Goal: Information Seeking & Learning: Learn about a topic

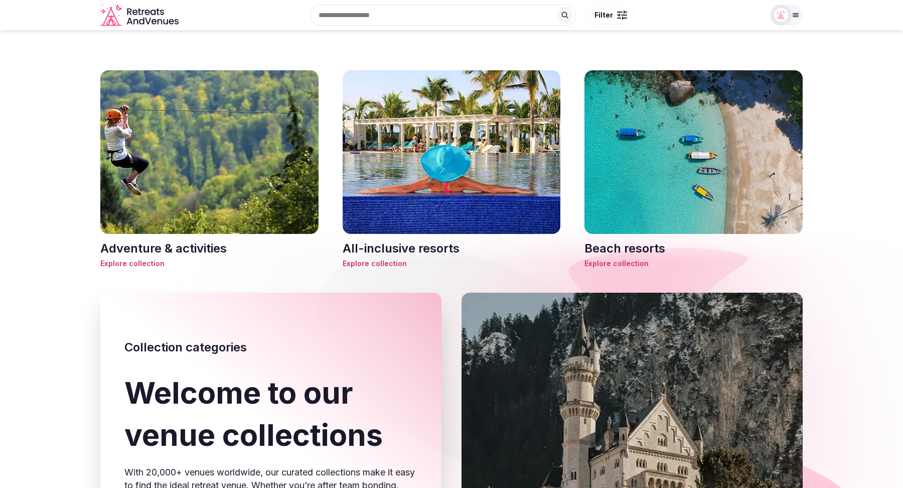
click at [624, 249] on h3 "Beach resorts" at bounding box center [694, 248] width 218 height 17
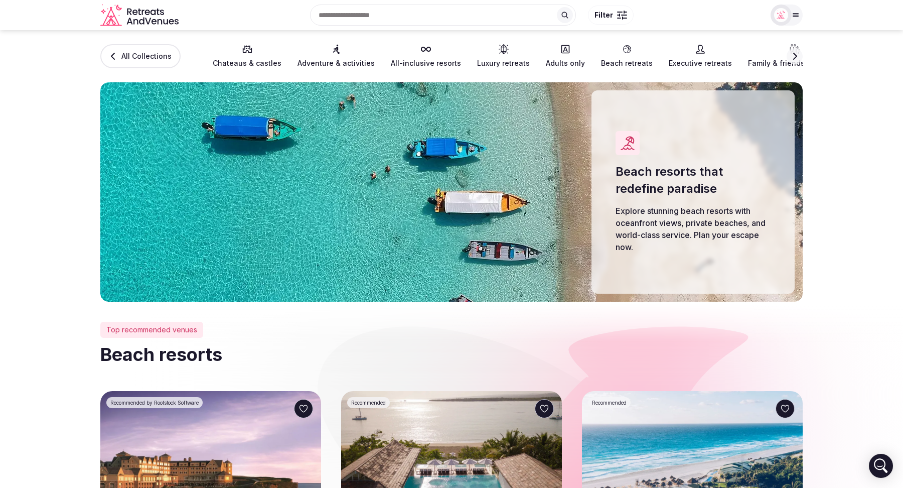
click at [797, 56] on icon "button" at bounding box center [795, 56] width 8 height 8
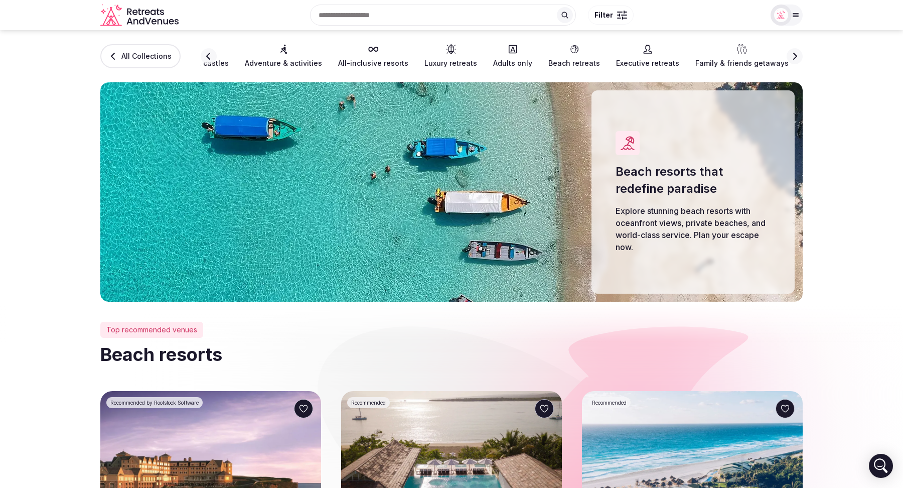
click at [797, 56] on icon "button" at bounding box center [795, 56] width 8 height 8
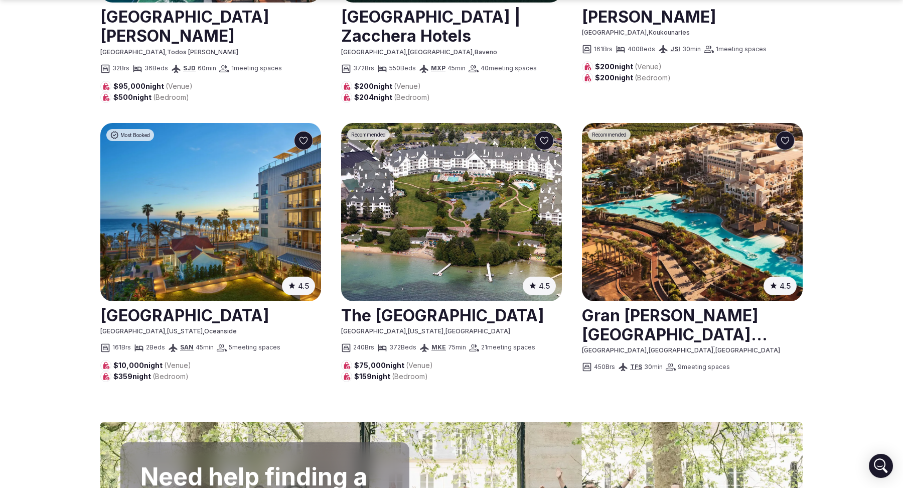
scroll to position [1230, 0]
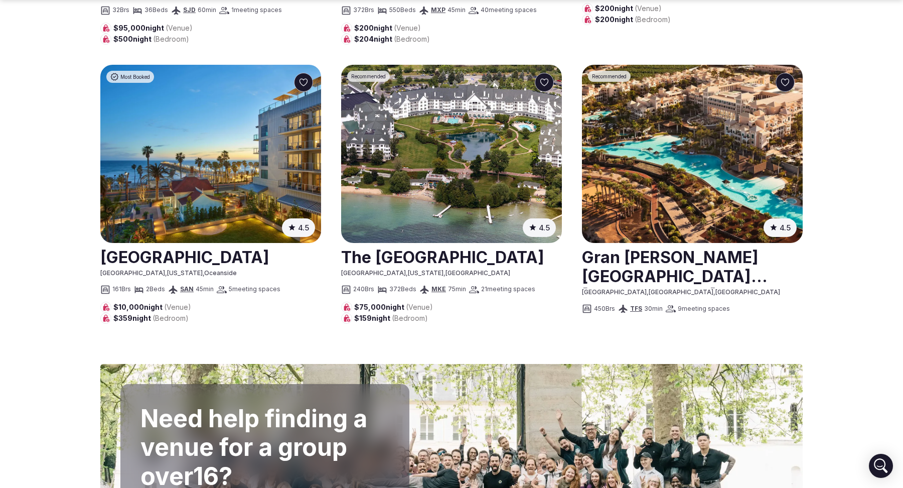
click at [421, 246] on link at bounding box center [451, 256] width 221 height 25
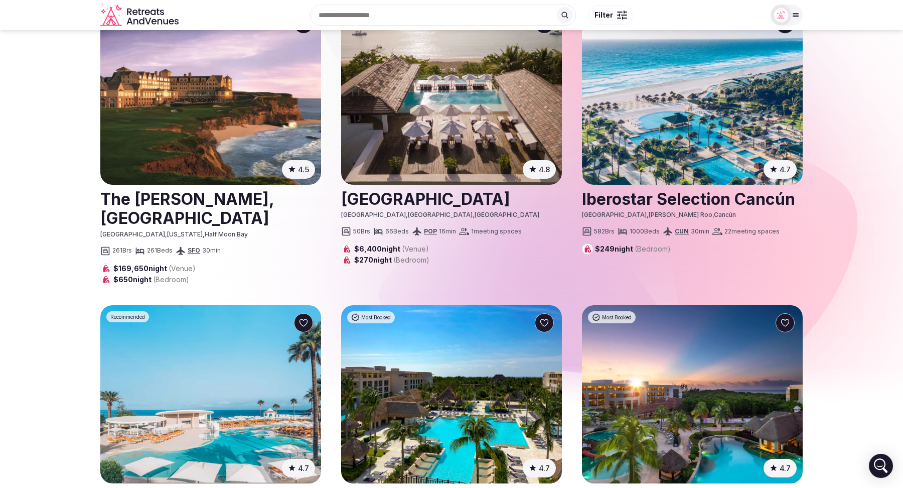
scroll to position [0, 0]
